Goal: Task Accomplishment & Management: Use online tool/utility

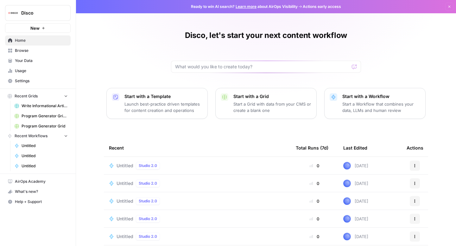
click at [32, 52] on span "Browse" at bounding box center [41, 51] width 53 height 6
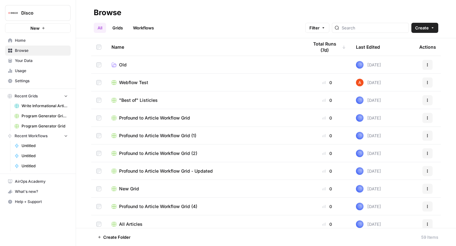
click at [41, 104] on span "Write Informational Articles" at bounding box center [45, 106] width 46 height 6
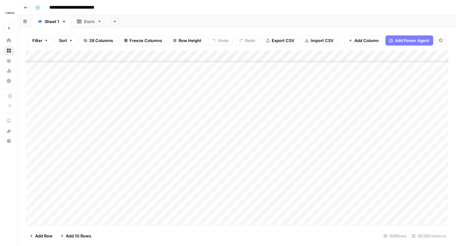
scroll to position [1194, 0]
click at [101, 110] on div "Add Column" at bounding box center [237, 138] width 423 height 175
click at [24, 111] on div "Filter Sort 28 Columns Freeze Columns Row Height Undo Redo Export CSV Import CS…" at bounding box center [237, 137] width 438 height 218
click at [65, 111] on div "Add Column" at bounding box center [237, 138] width 423 height 175
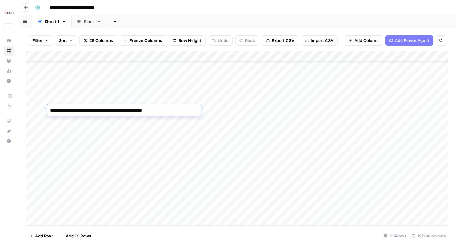
click at [112, 136] on div "Add Column" at bounding box center [237, 138] width 423 height 175
click at [184, 109] on div "Add Column" at bounding box center [237, 138] width 423 height 175
click at [189, 192] on div "Add Column" at bounding box center [237, 138] width 423 height 175
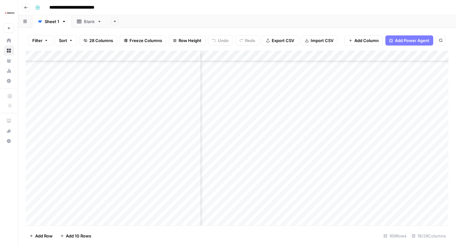
click at [255, 89] on div "Add Column" at bounding box center [237, 138] width 423 height 175
click at [252, 185] on div "Add Column" at bounding box center [237, 138] width 423 height 175
click at [250, 197] on div "Add Column" at bounding box center [237, 138] width 423 height 175
